Goal: Task Accomplishment & Management: Use online tool/utility

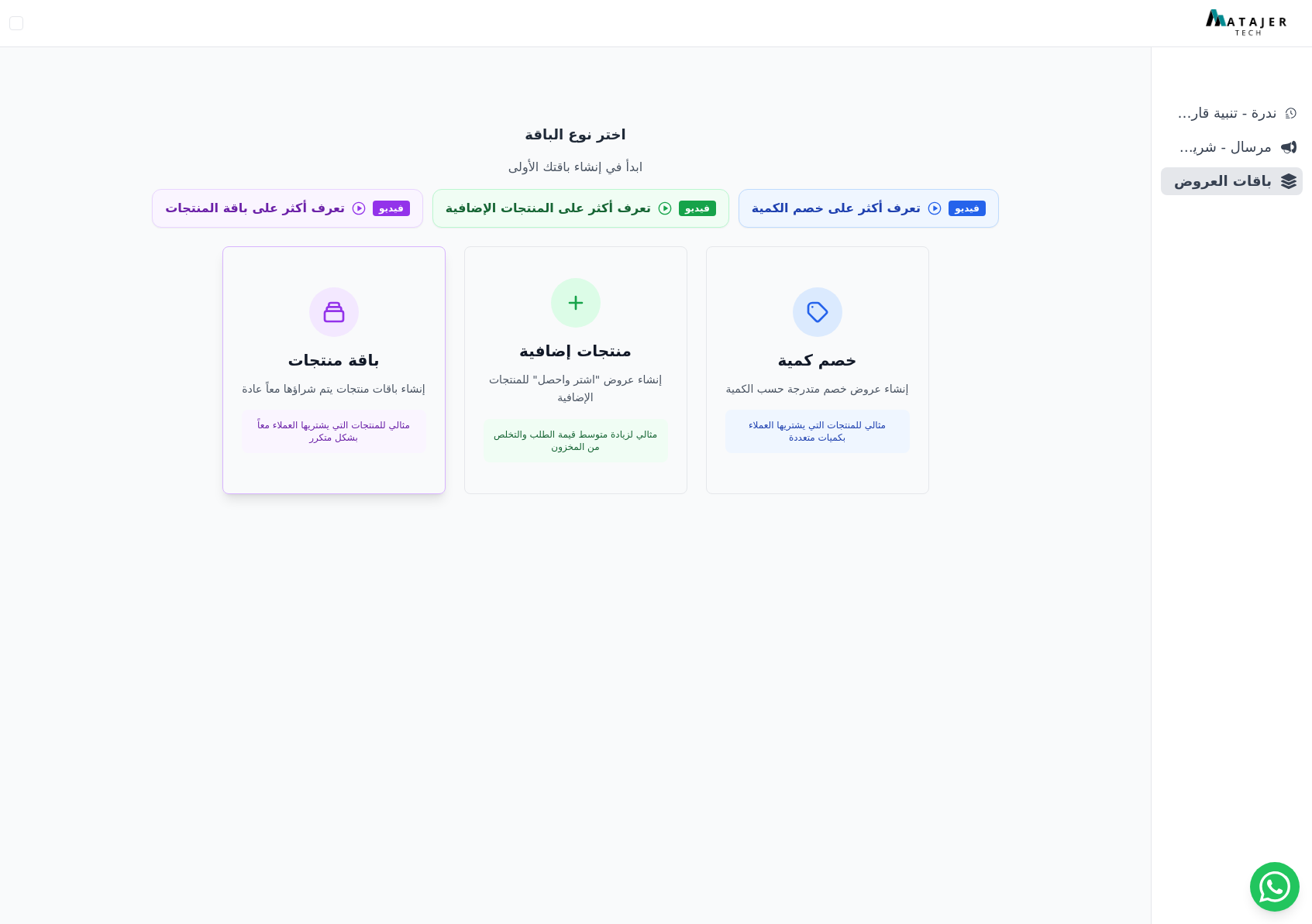
click at [401, 376] on div "باقة منتجات إنشاء باقات منتجات يتم شراؤها معاً عادة مثالي للمنتجات التي يشتريها…" at bounding box center [333, 370] width 185 height 166
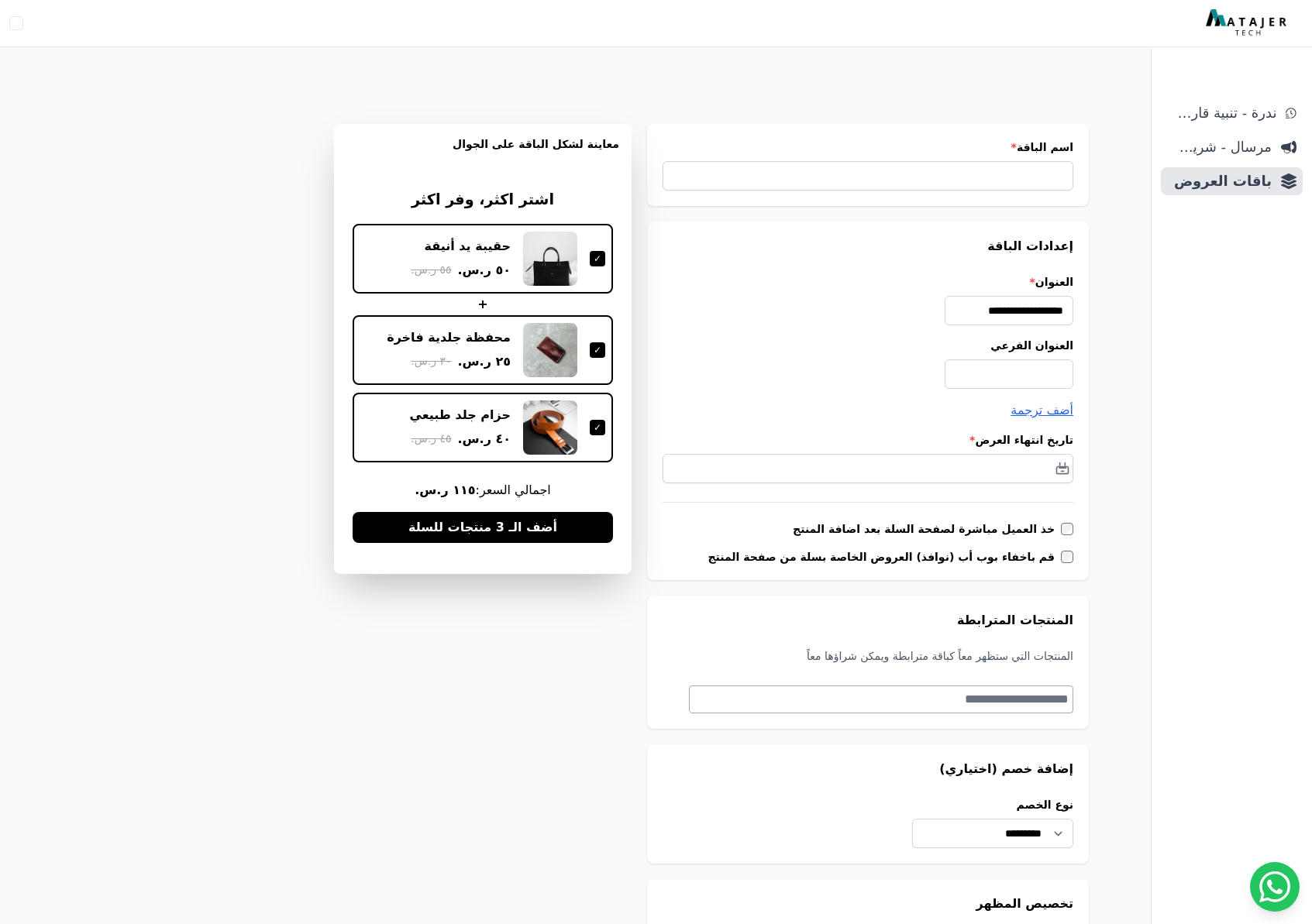
click at [596, 427] on div at bounding box center [598, 428] width 16 height 16
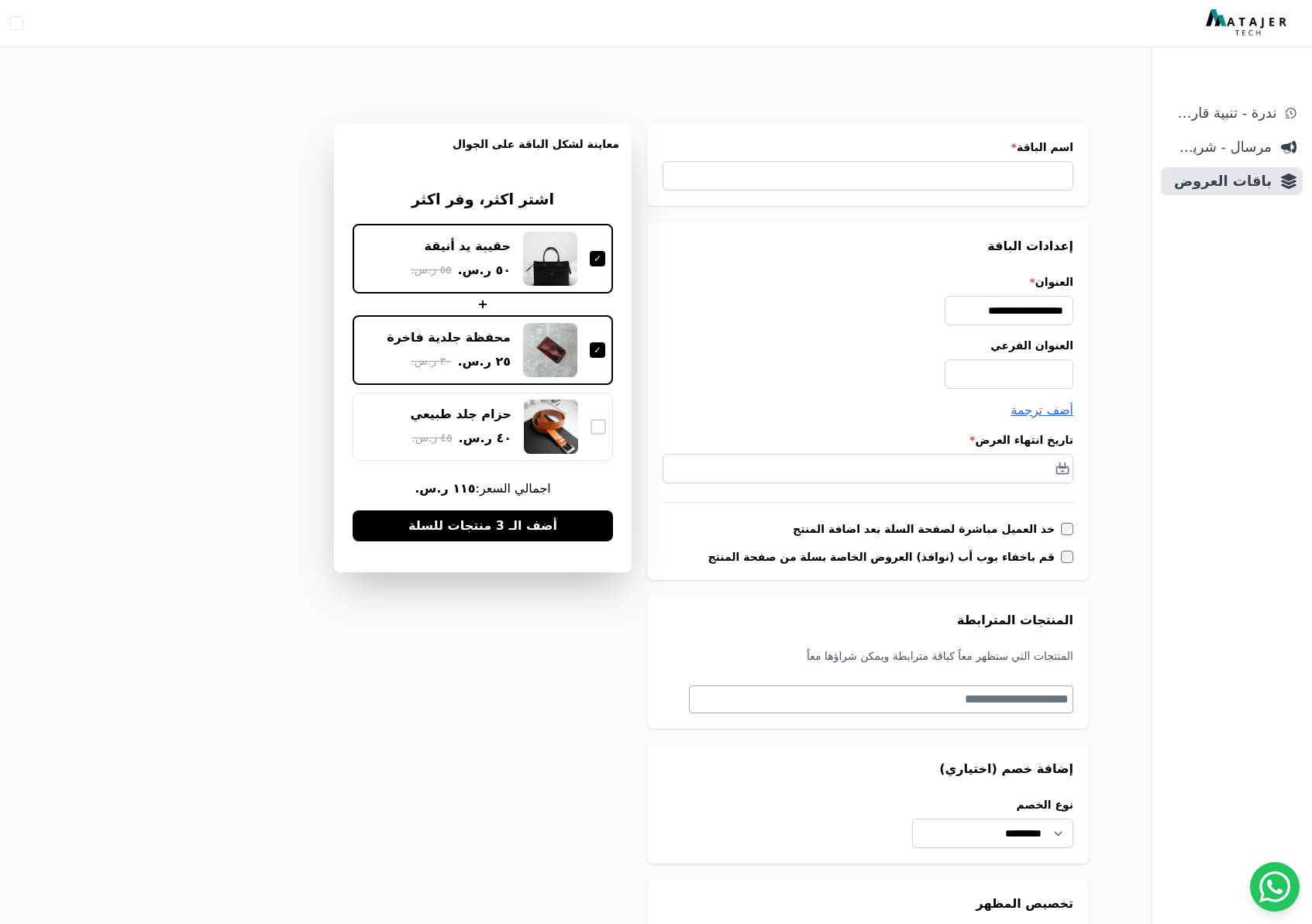
click at [596, 427] on div at bounding box center [599, 427] width 16 height 16
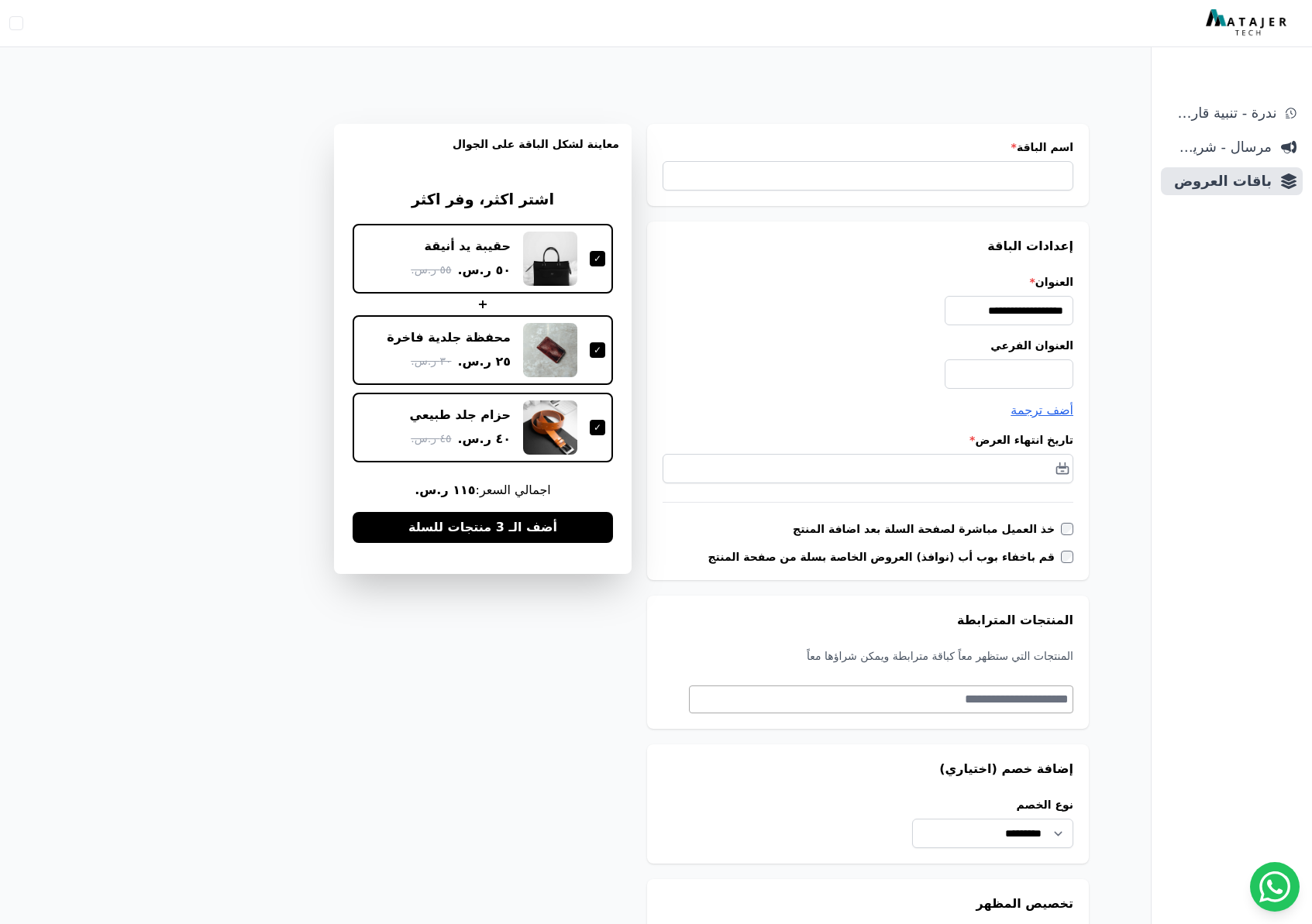
click at [596, 427] on div at bounding box center [598, 428] width 16 height 16
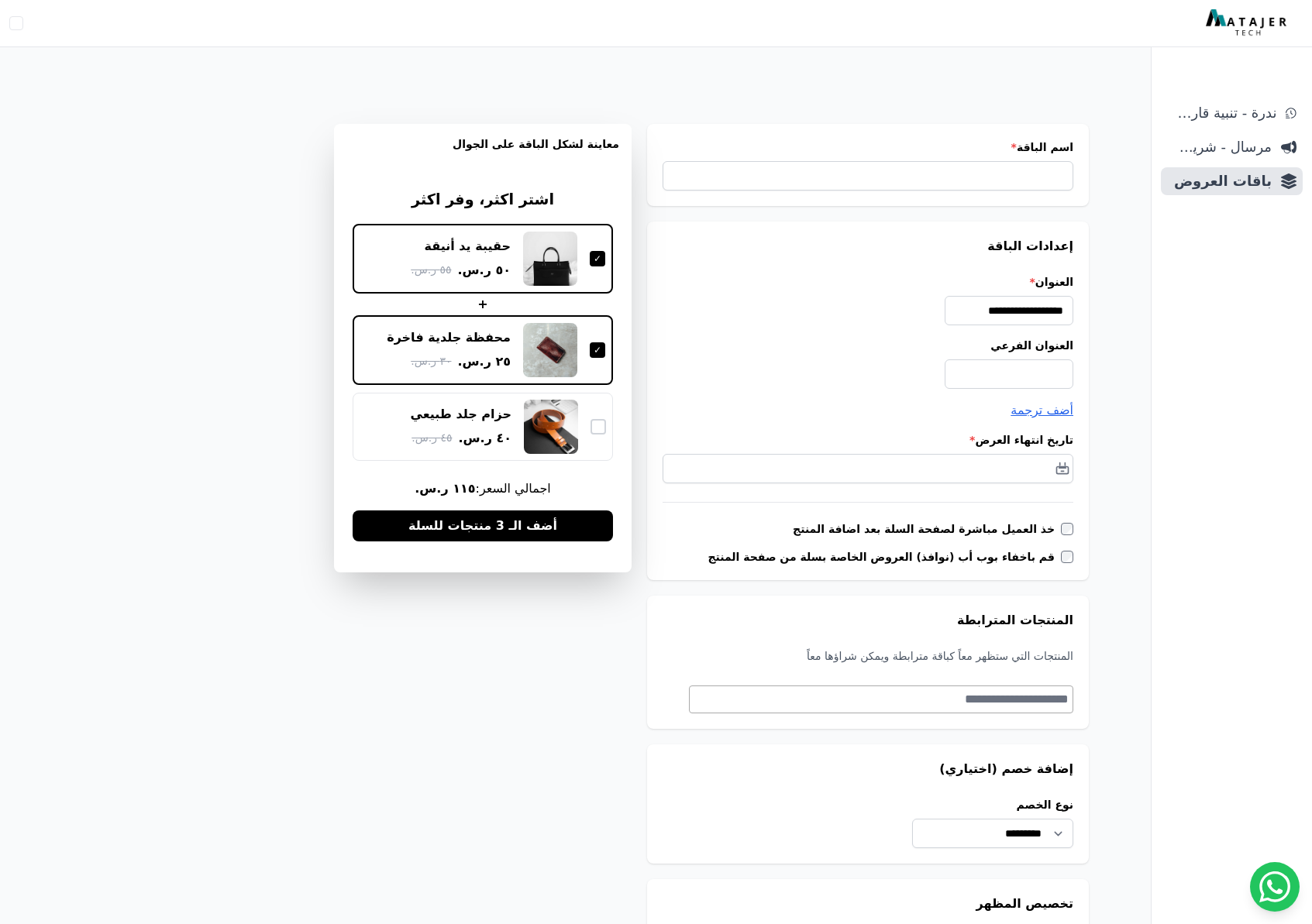
click at [596, 427] on div at bounding box center [599, 427] width 16 height 16
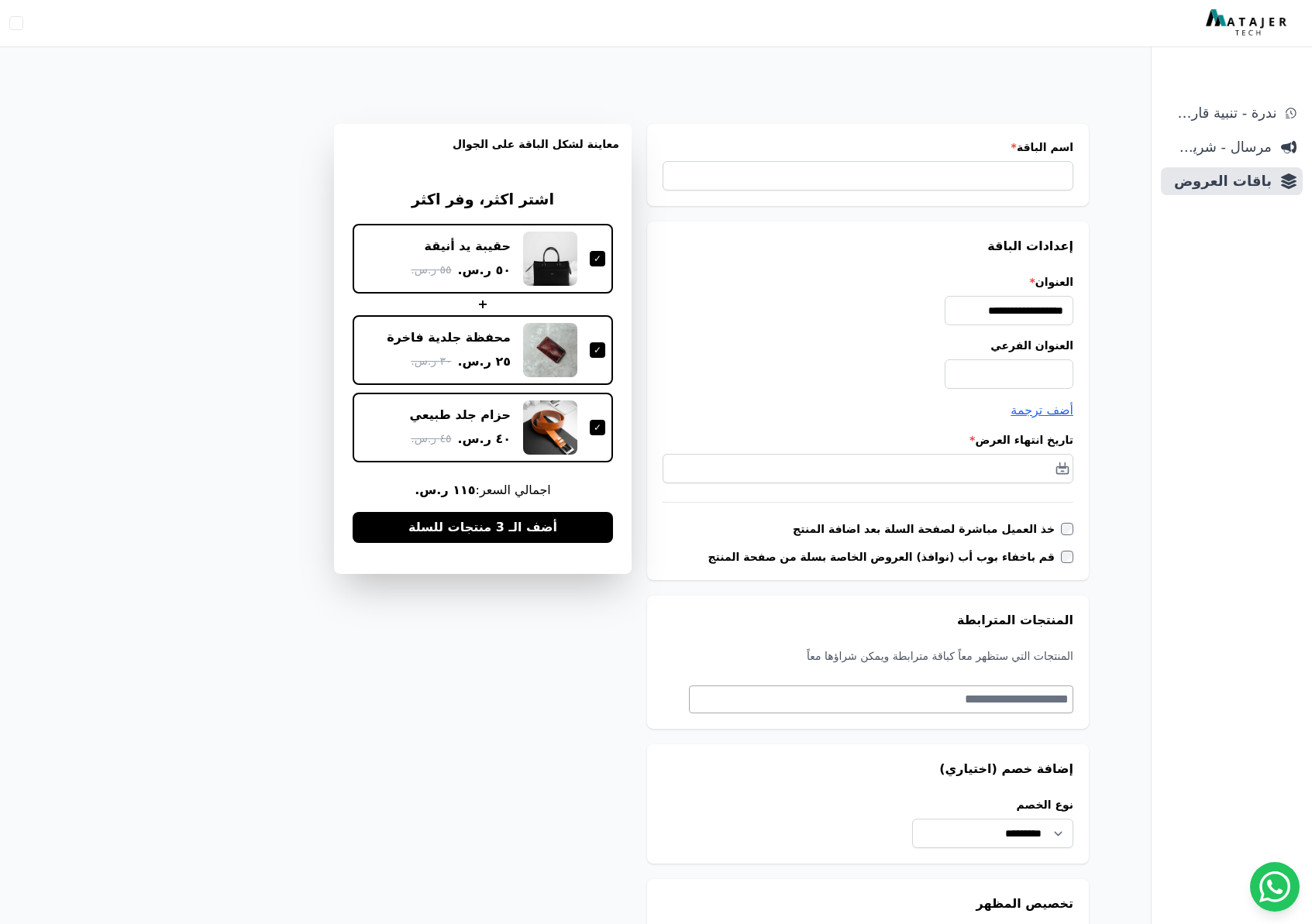
click at [605, 361] on div "محفظة جلدية فاخرة ٢٥ ر.س. ٣٠ ر.س." at bounding box center [483, 350] width 245 height 54
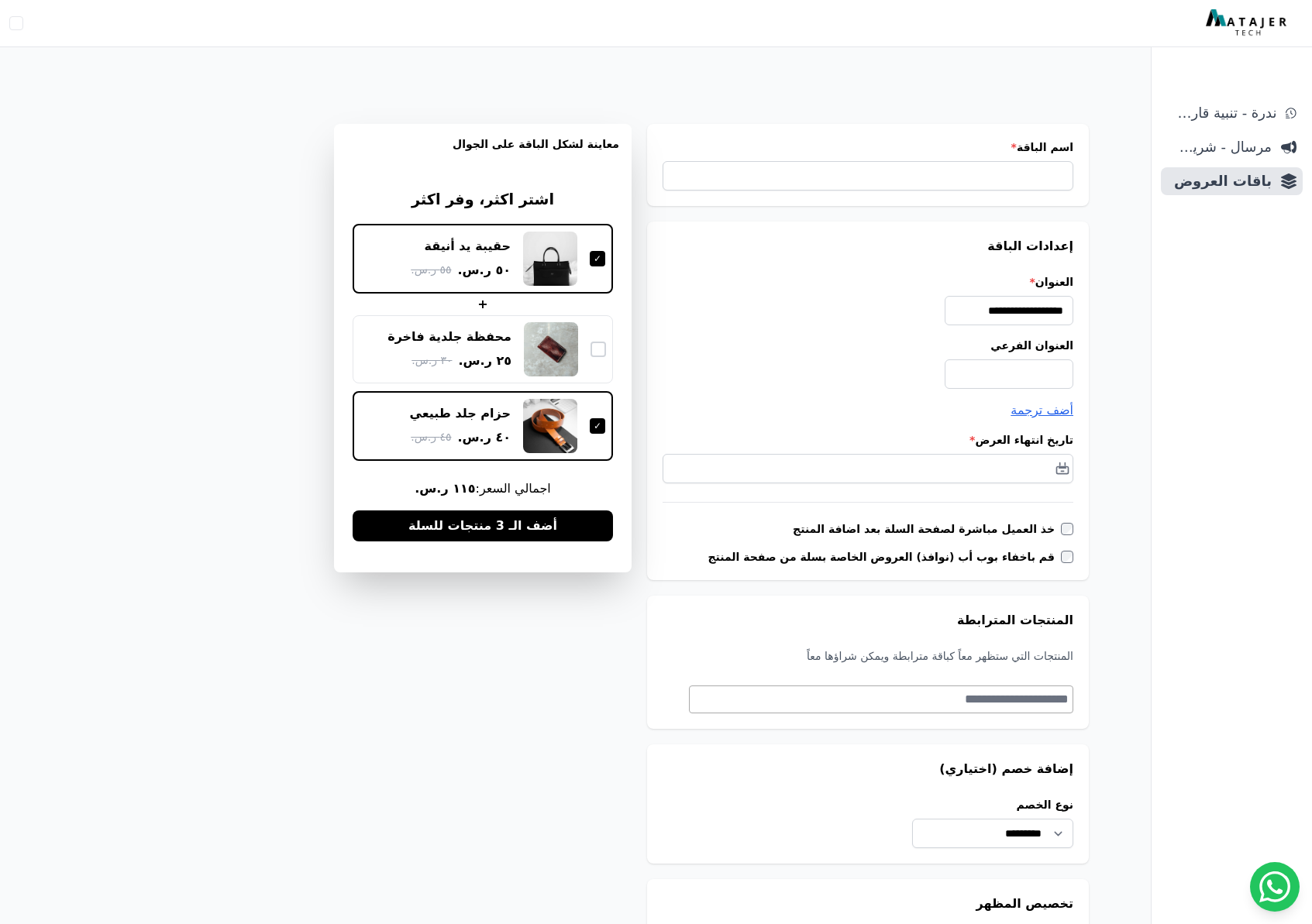
click at [605, 357] on div "محفظة جلدية فاخرة ٢٥ ر.س. ٣٠ ر.س." at bounding box center [483, 349] width 247 height 54
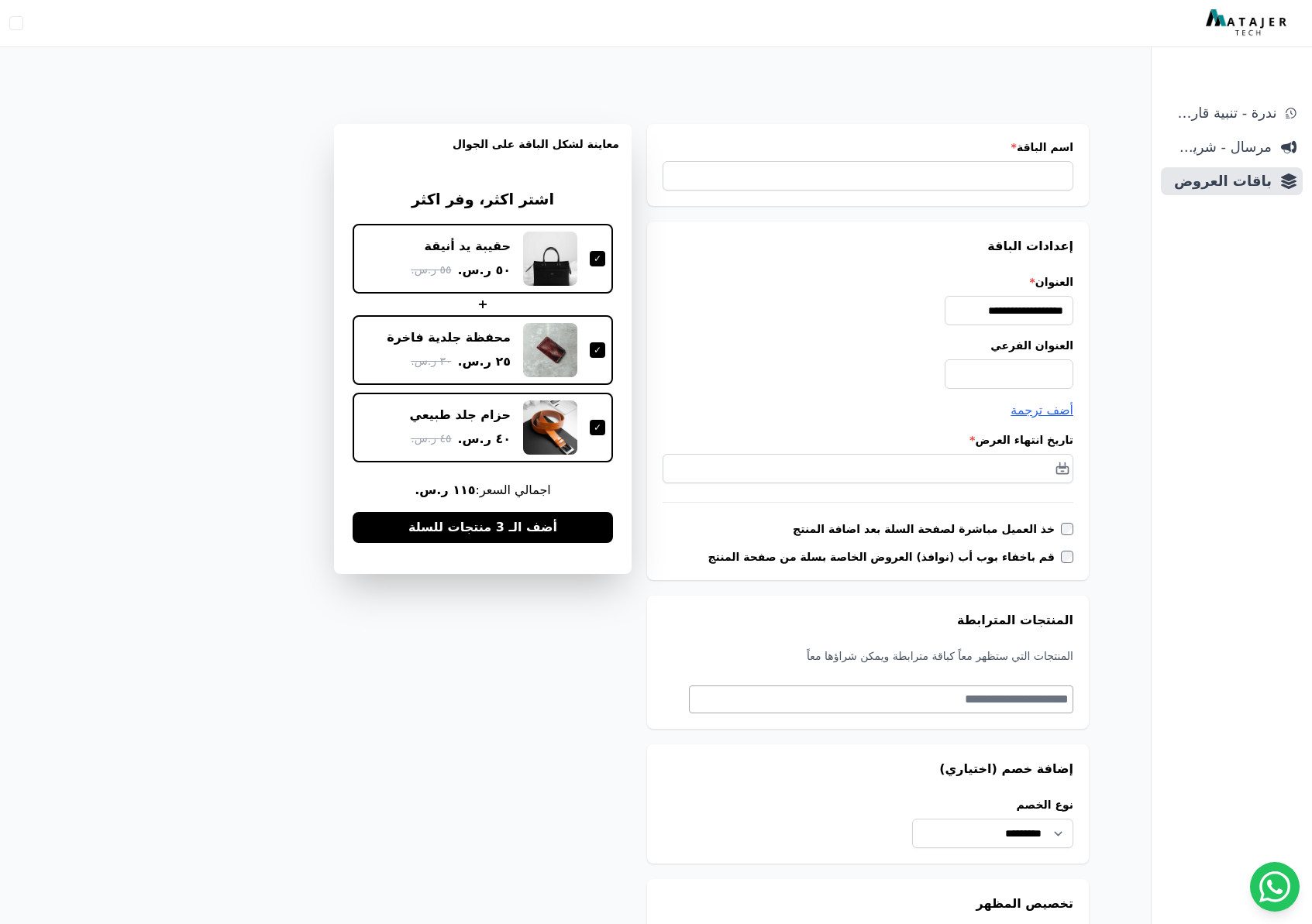
click at [595, 416] on div "حزام جلد طبيعي ٤٠ ر.س. ٤٥ ر.س." at bounding box center [483, 428] width 245 height 54
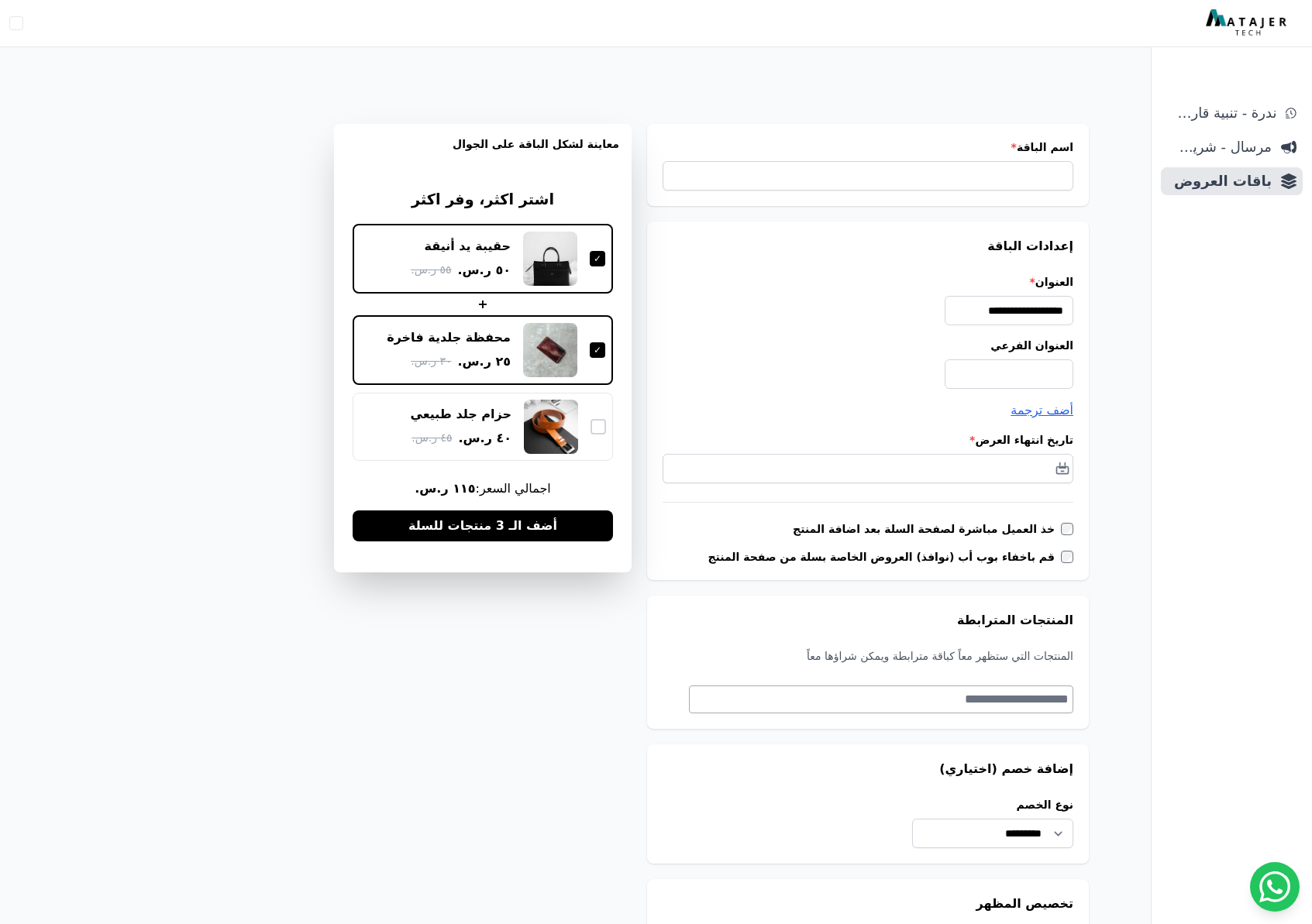
click at [595, 416] on div "حزام جلد طبيعي ٤٠ ر.س. ٤٥ ر.س." at bounding box center [483, 427] width 247 height 54
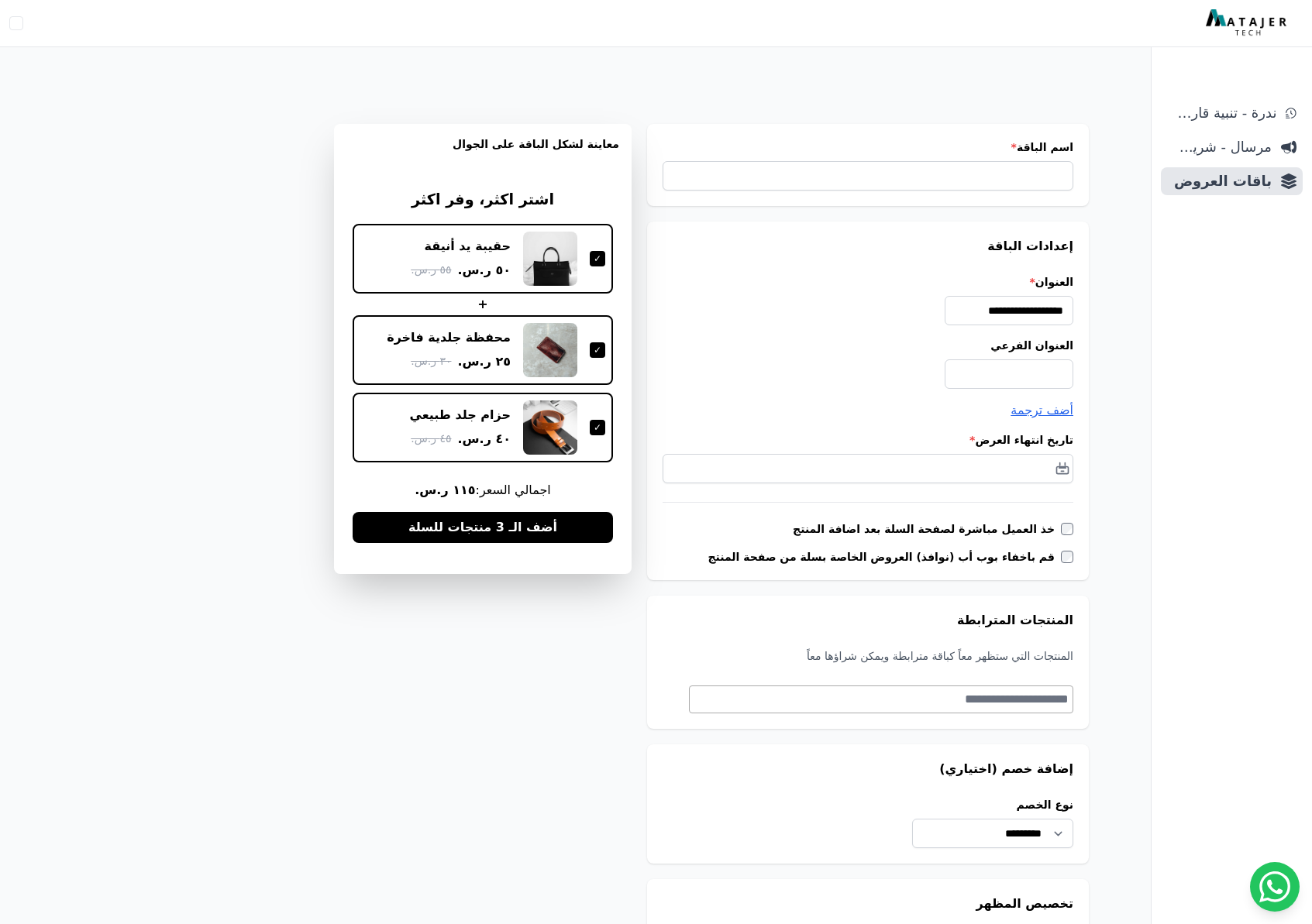
click at [598, 350] on div at bounding box center [598, 350] width 16 height 16
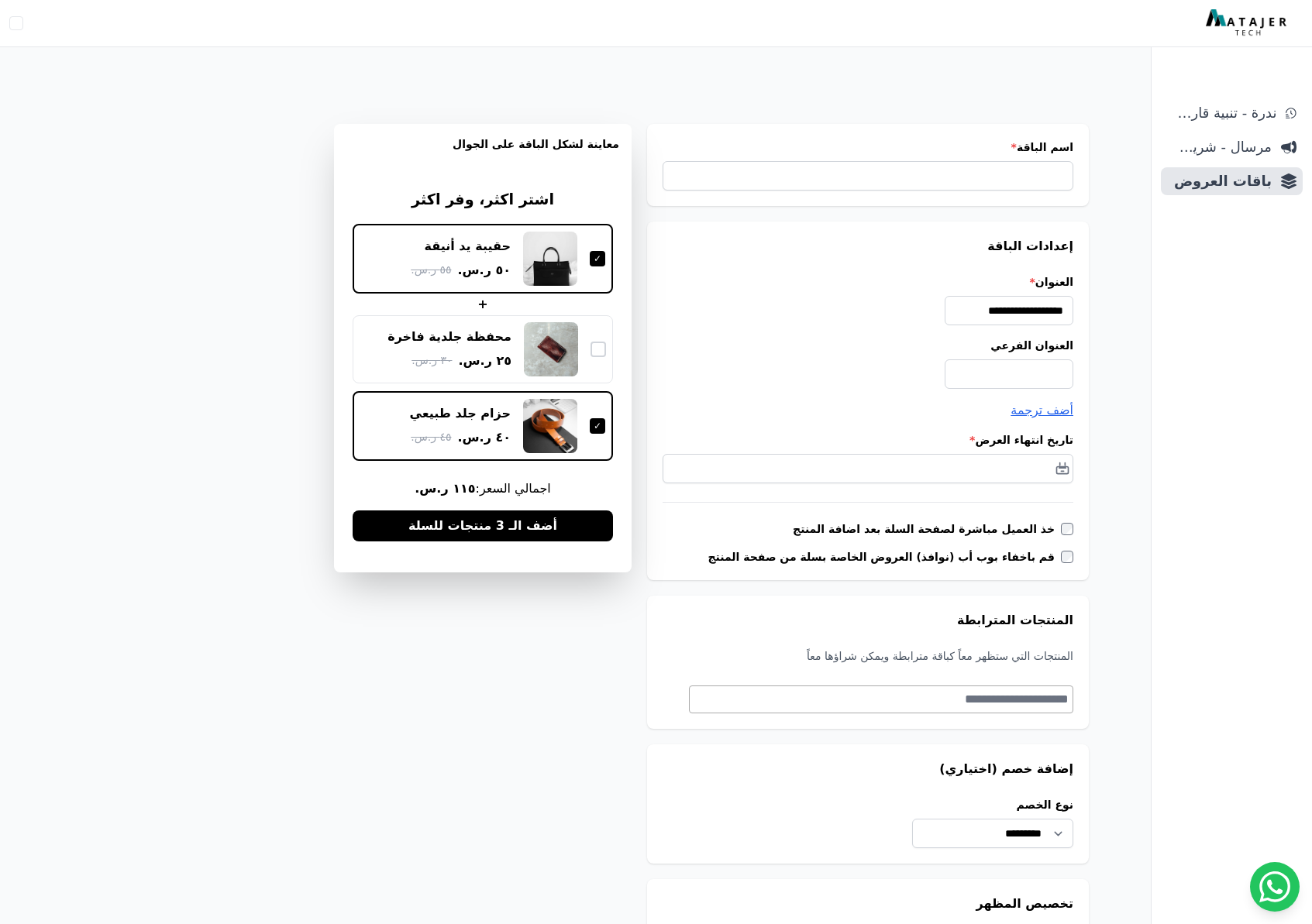
click at [598, 350] on div at bounding box center [599, 349] width 16 height 16
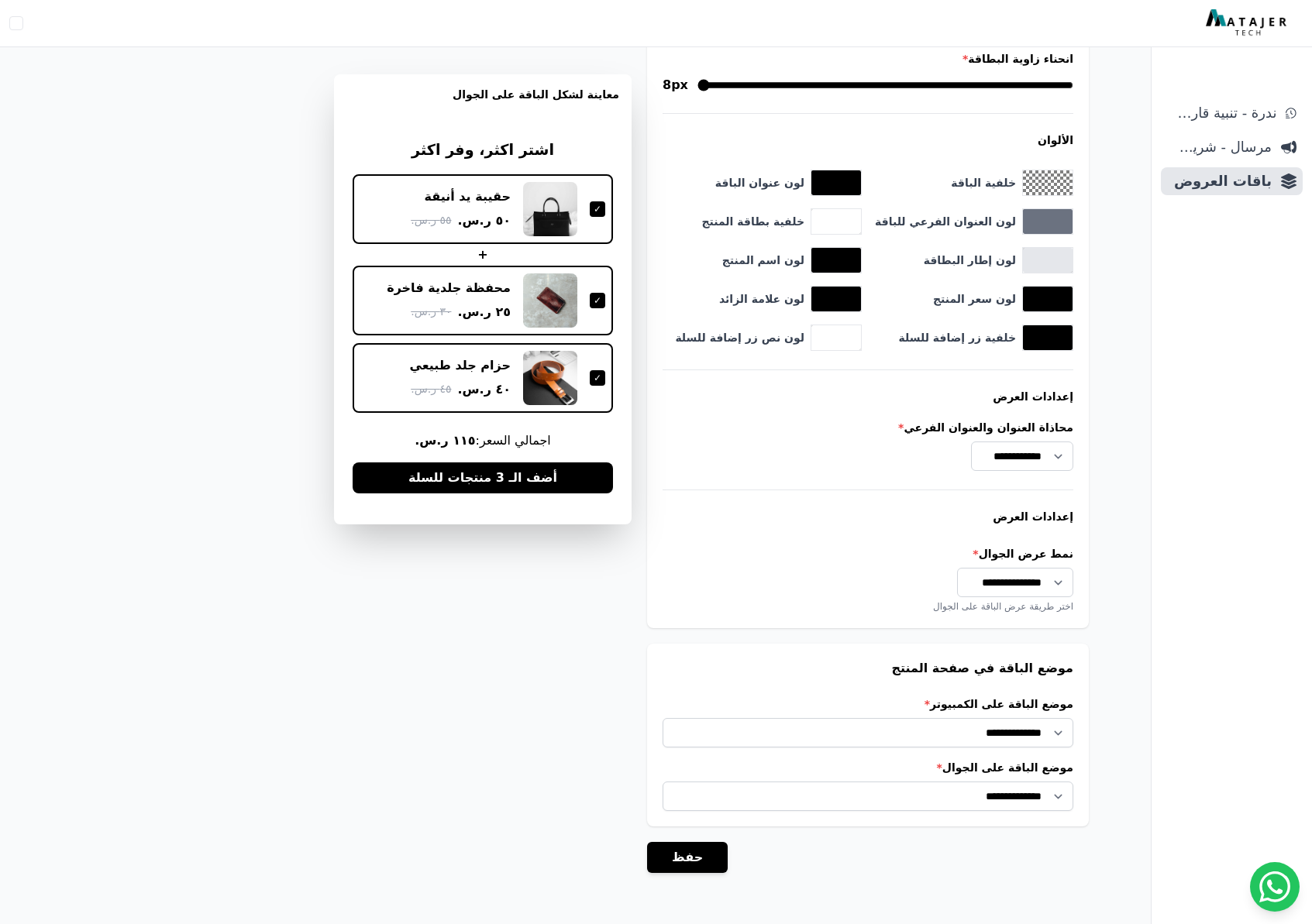
scroll to position [922, 0]
